Goal: Task Accomplishment & Management: Complete application form

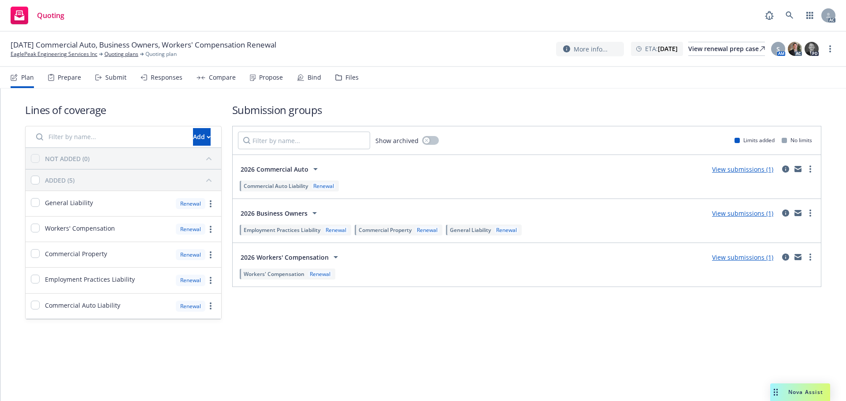
click at [116, 78] on div "Submit" at bounding box center [115, 77] width 21 height 7
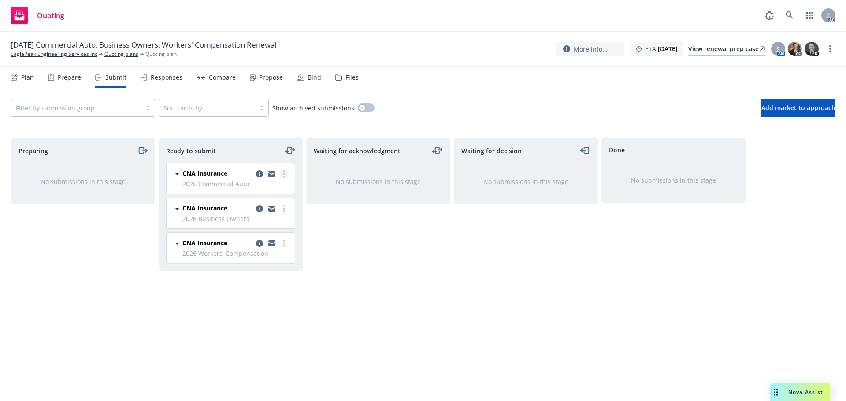
click at [284, 175] on icon "more" at bounding box center [284, 173] width 2 height 7
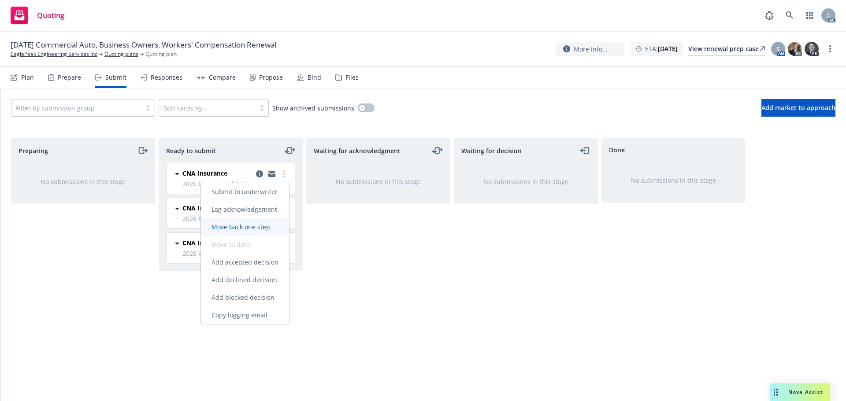
click at [265, 222] on link "Move back one step" at bounding box center [245, 228] width 88 height 18
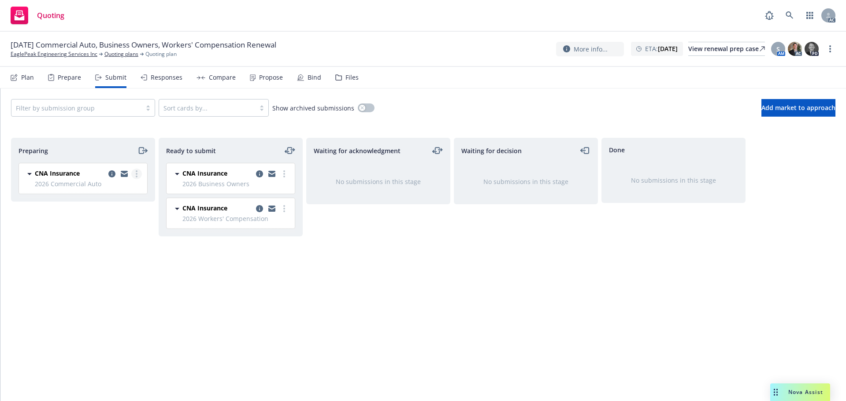
click at [140, 175] on link "more" at bounding box center [136, 174] width 11 height 11
click at [116, 210] on span "Log acknowledgement" at bounding box center [96, 209] width 87 height 8
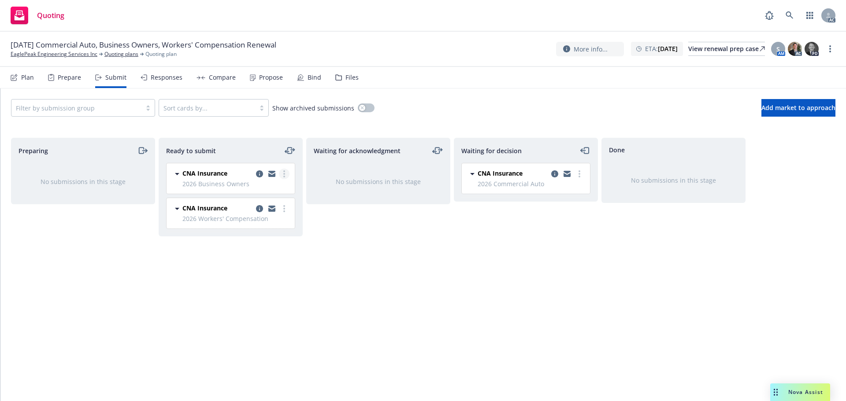
click at [286, 174] on link "more" at bounding box center [284, 174] width 11 height 11
click at [269, 210] on span "Log acknowledgement" at bounding box center [244, 209] width 87 height 8
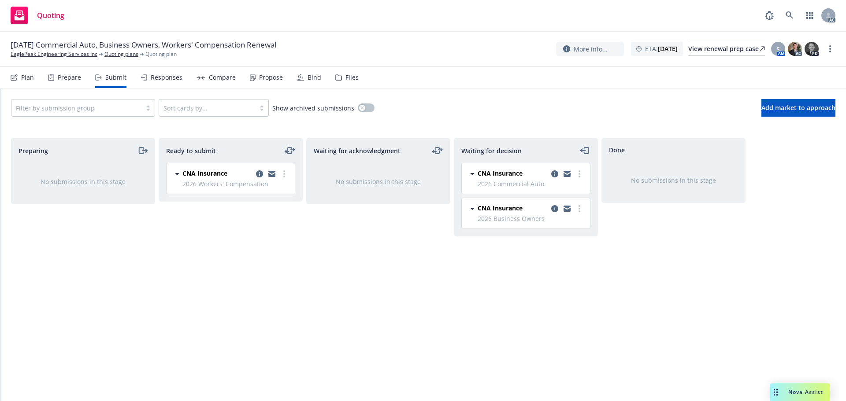
click at [283, 174] on link "more" at bounding box center [284, 174] width 11 height 11
click at [259, 207] on span "Log acknowledgement" at bounding box center [244, 209] width 87 height 8
